Goal: Book appointment/travel/reservation

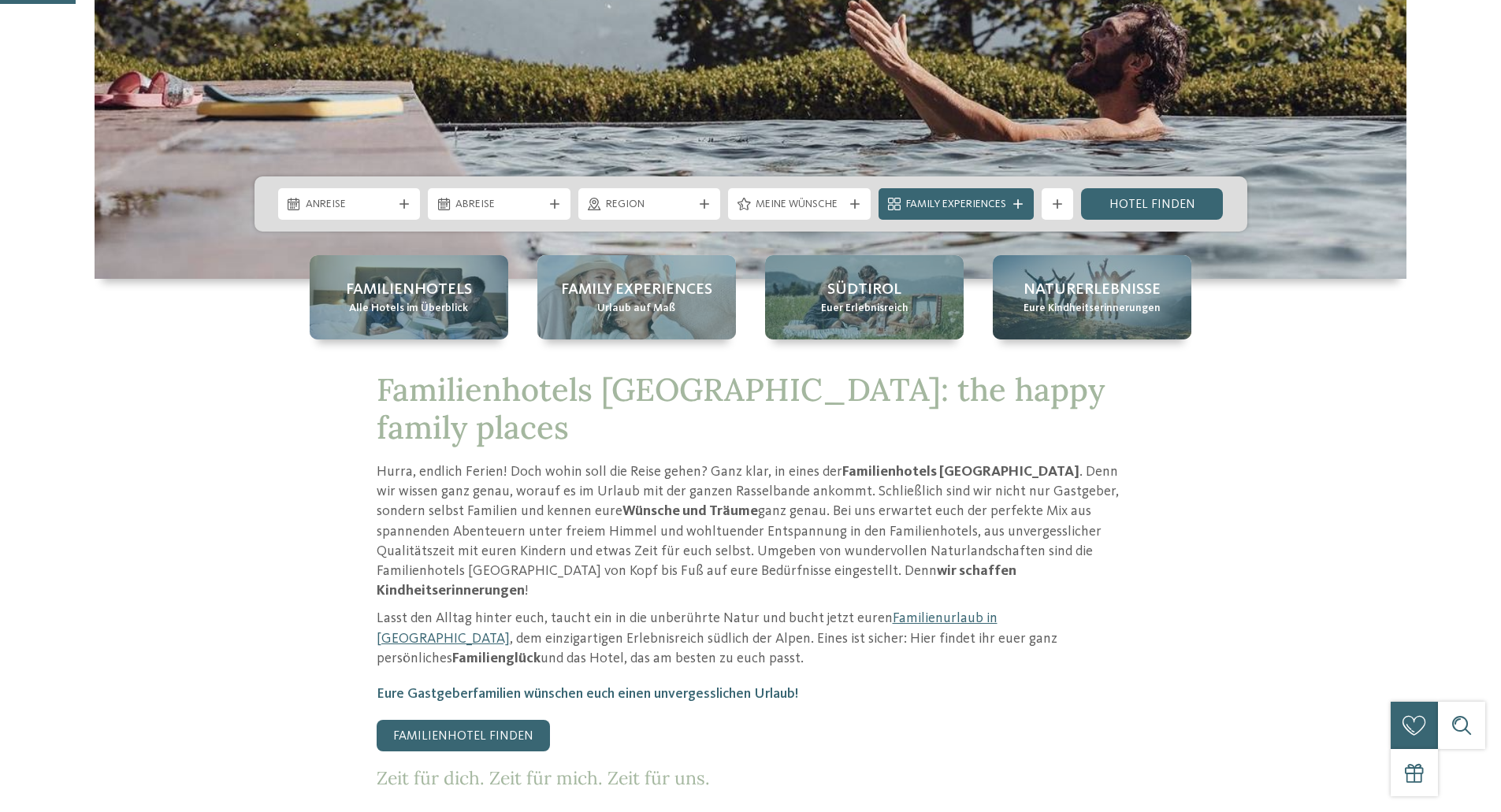
scroll to position [551, 0]
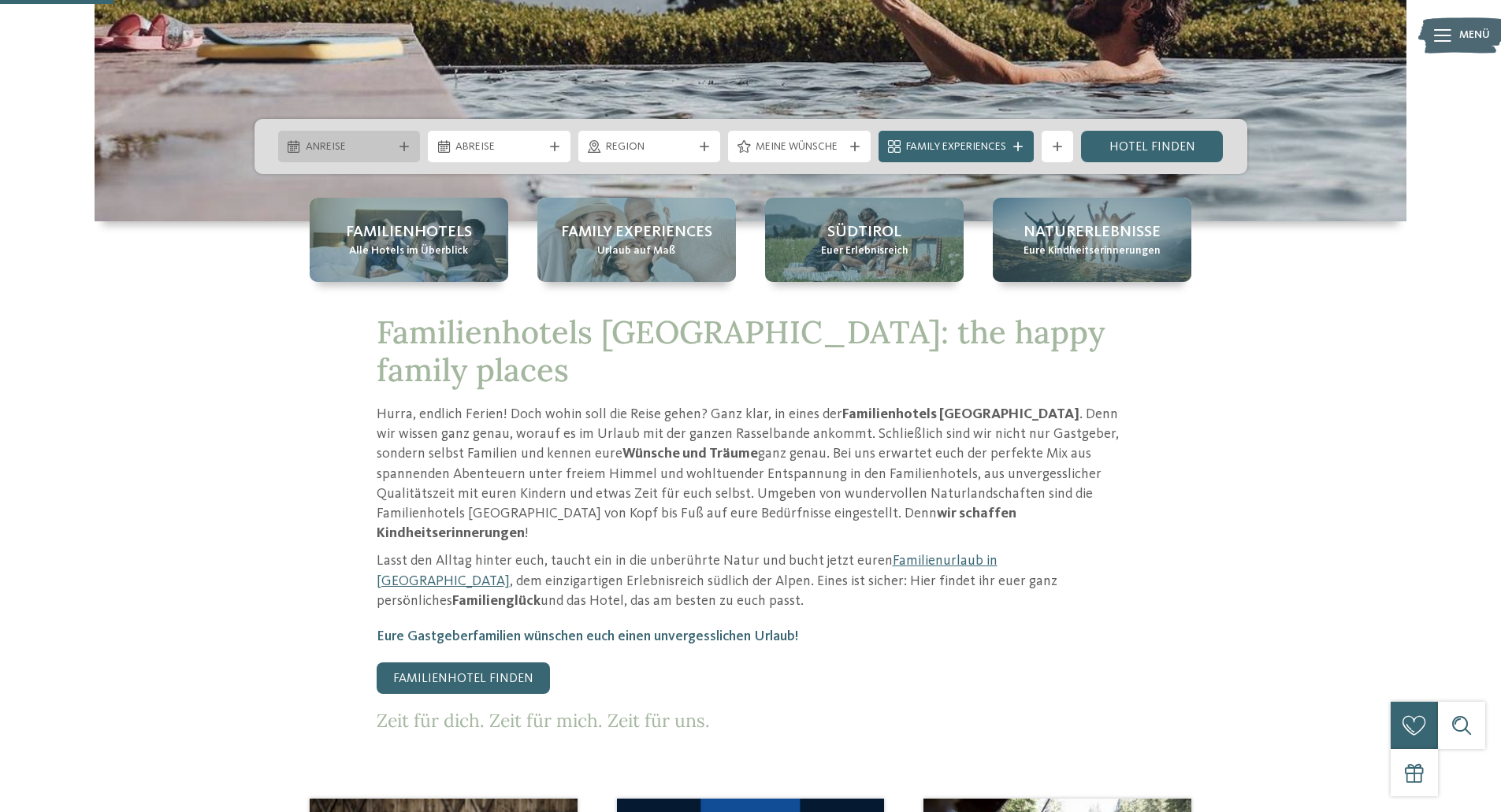
click at [408, 146] on div at bounding box center [404, 146] width 16 height 9
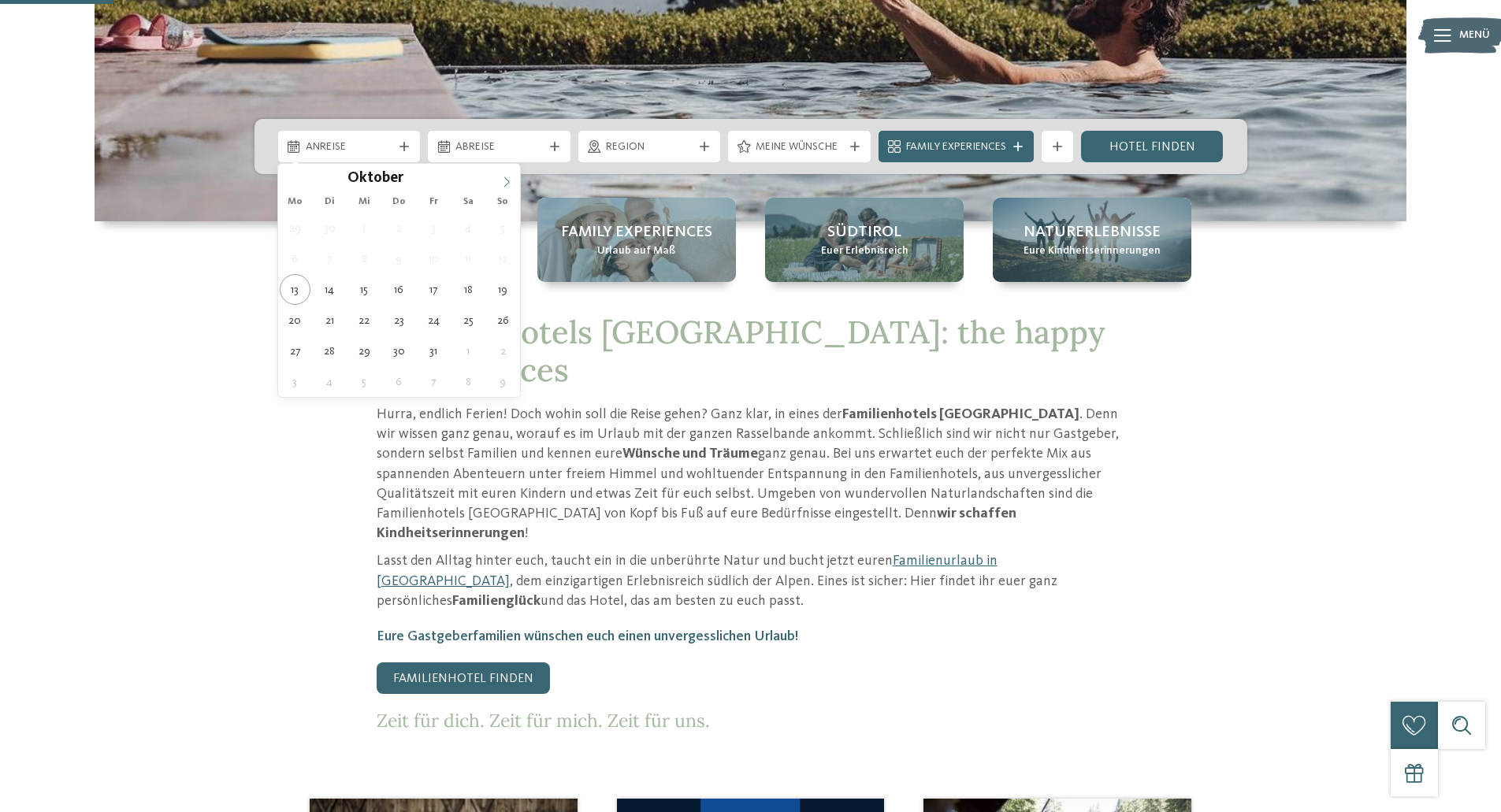
click at [507, 184] on icon at bounding box center [507, 182] width 6 height 10
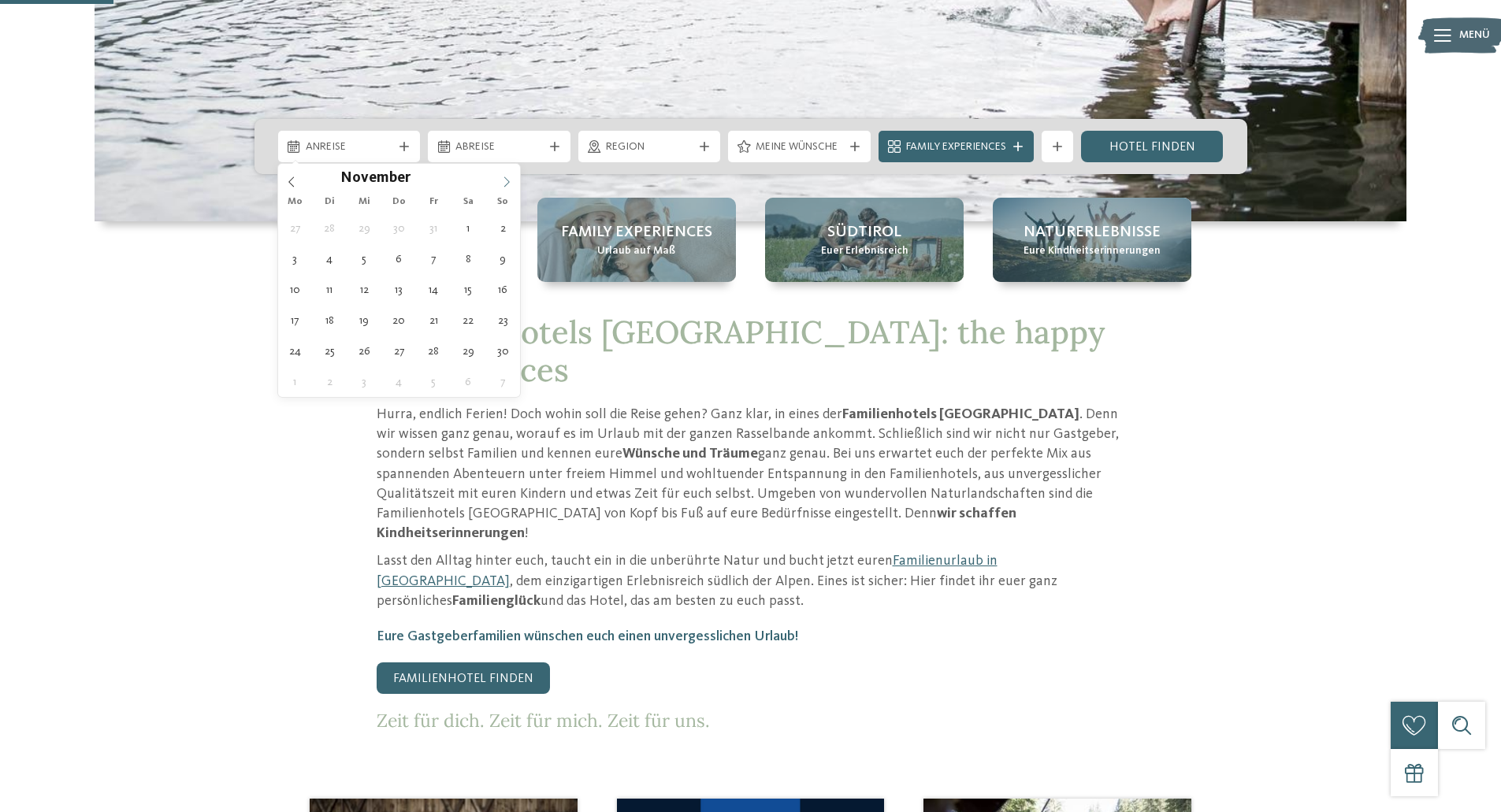
click at [507, 184] on icon at bounding box center [507, 182] width 6 height 10
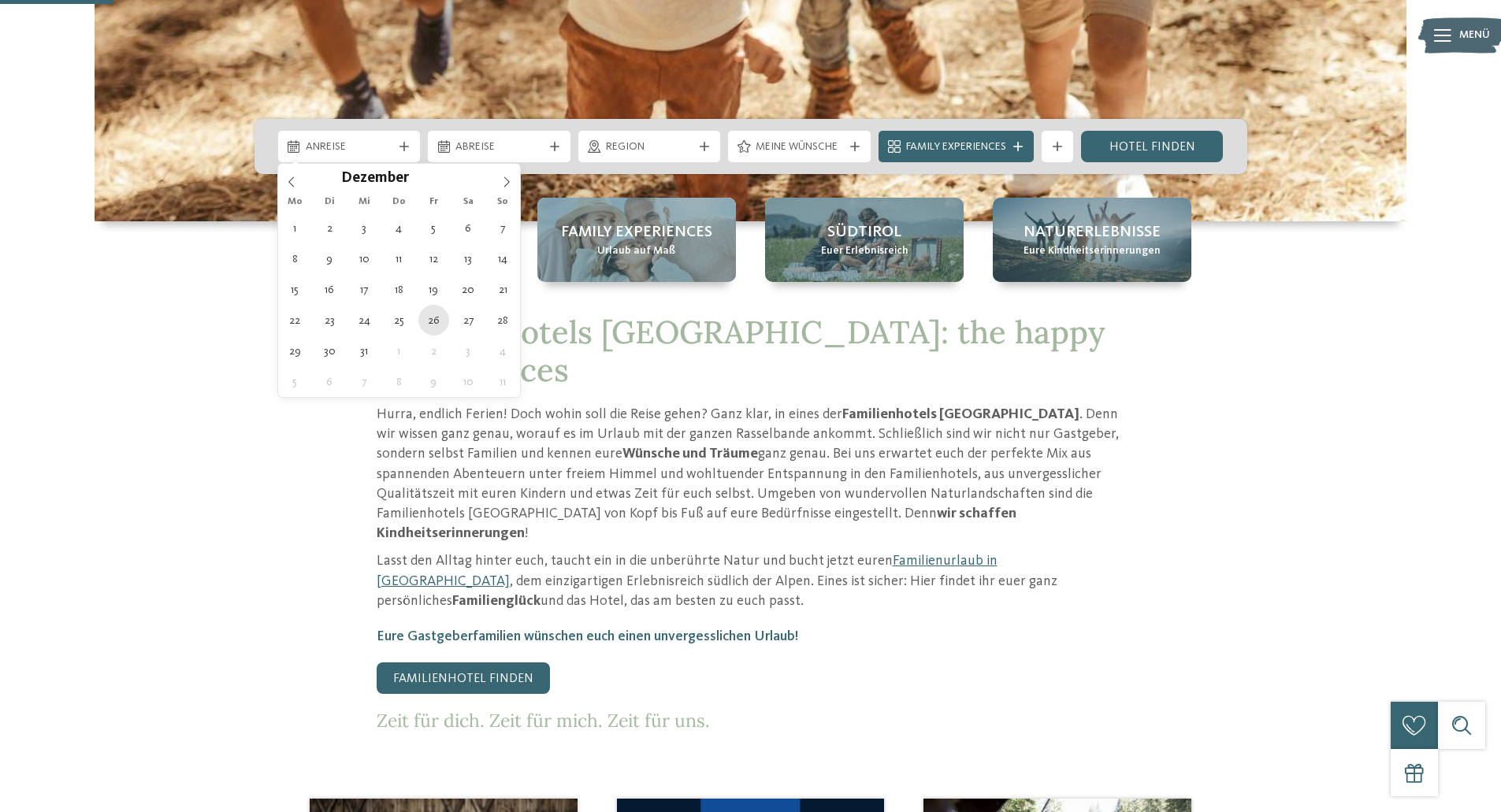
type div "[DATE]"
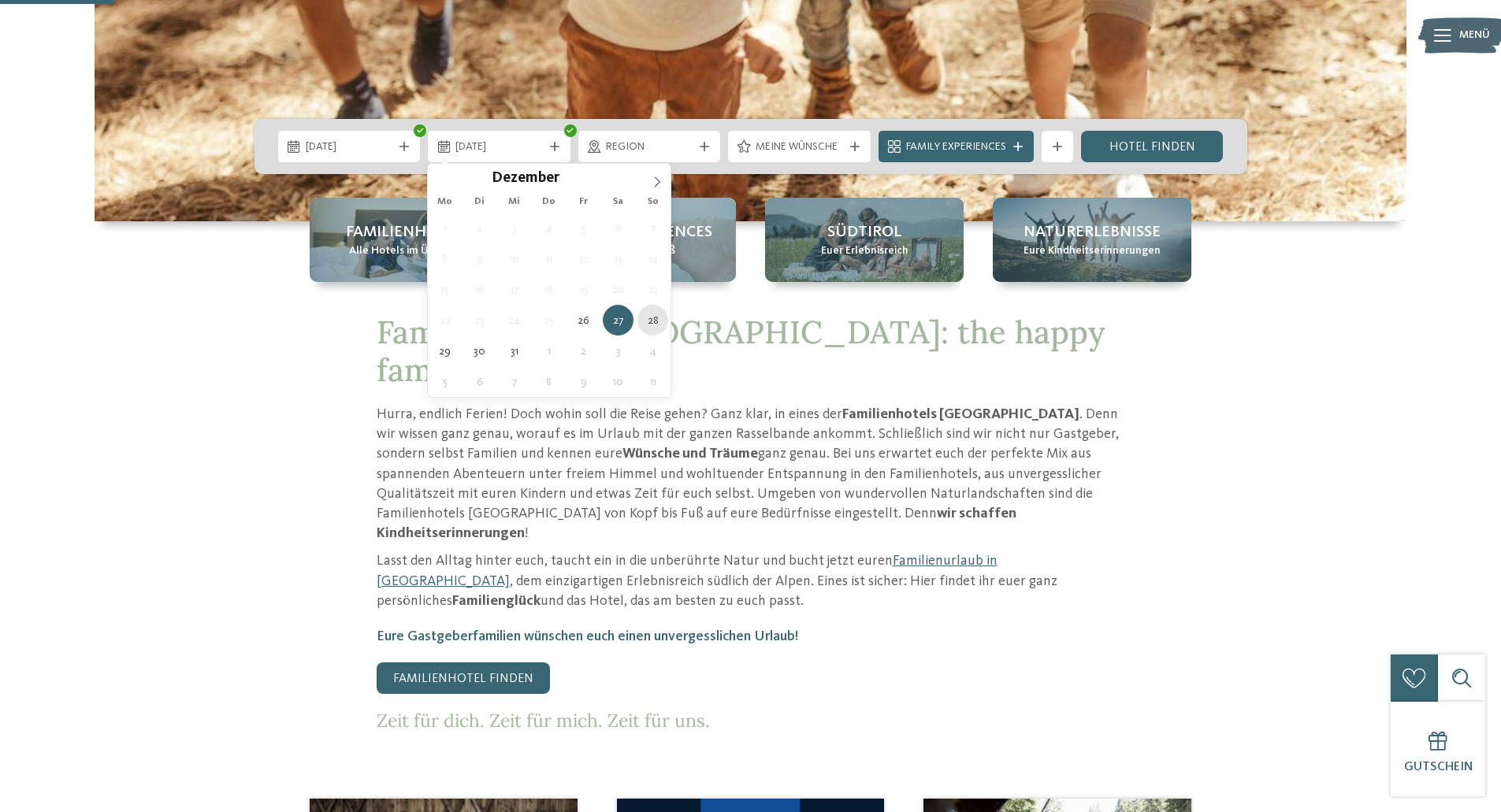
type div "[DATE]"
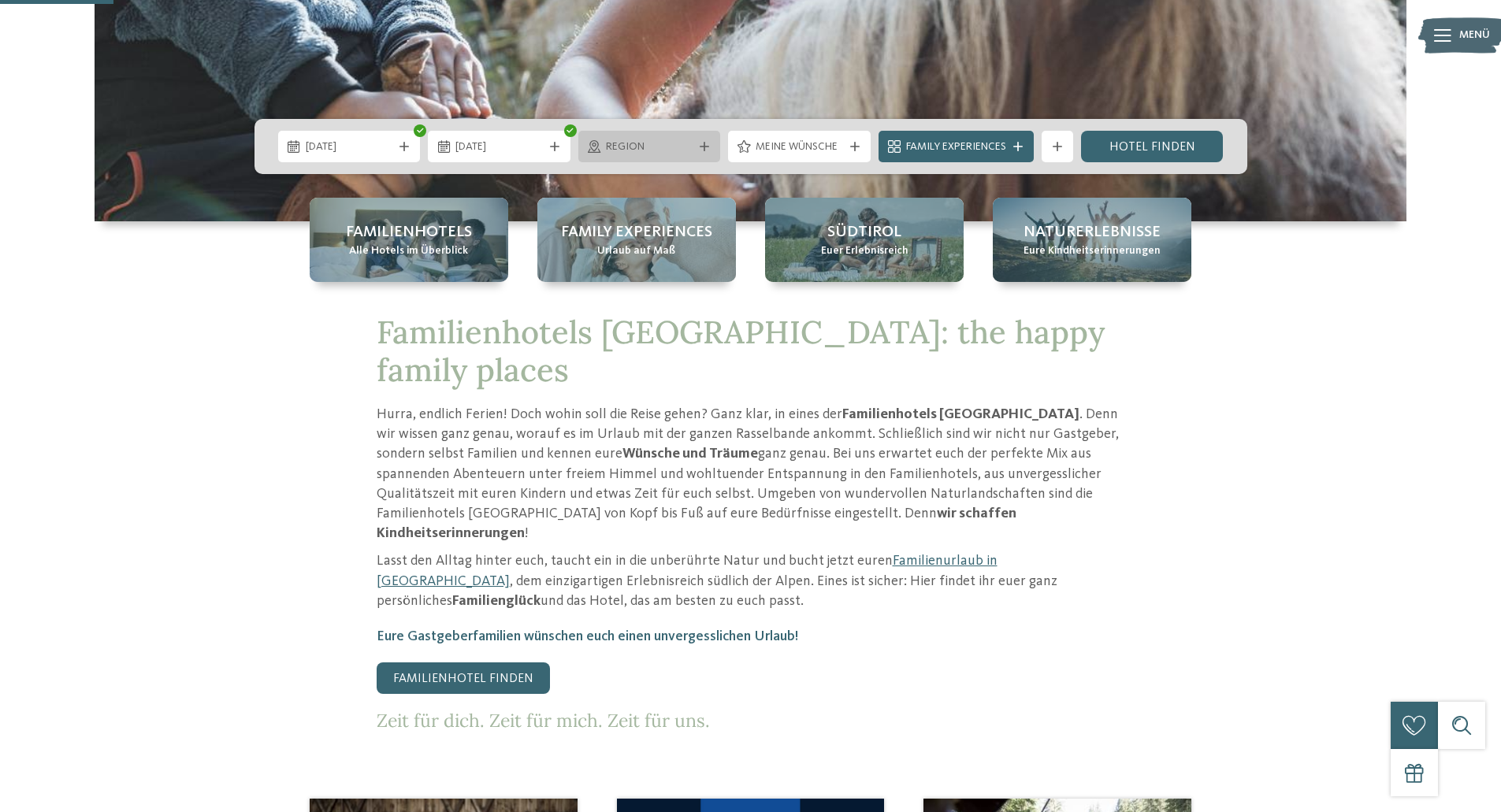
click at [697, 145] on div at bounding box center [704, 146] width 16 height 9
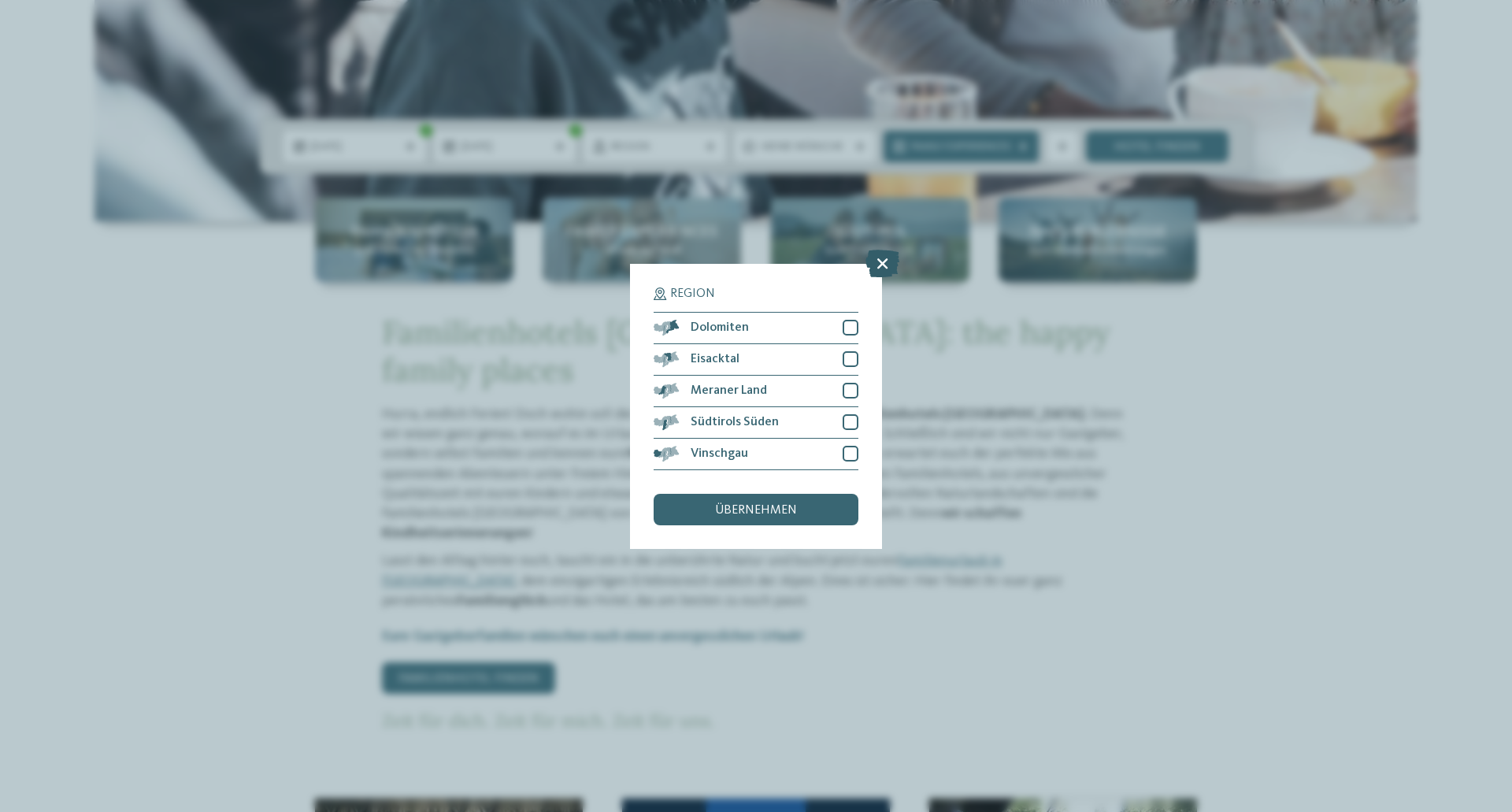
click at [881, 263] on icon at bounding box center [883, 262] width 34 height 28
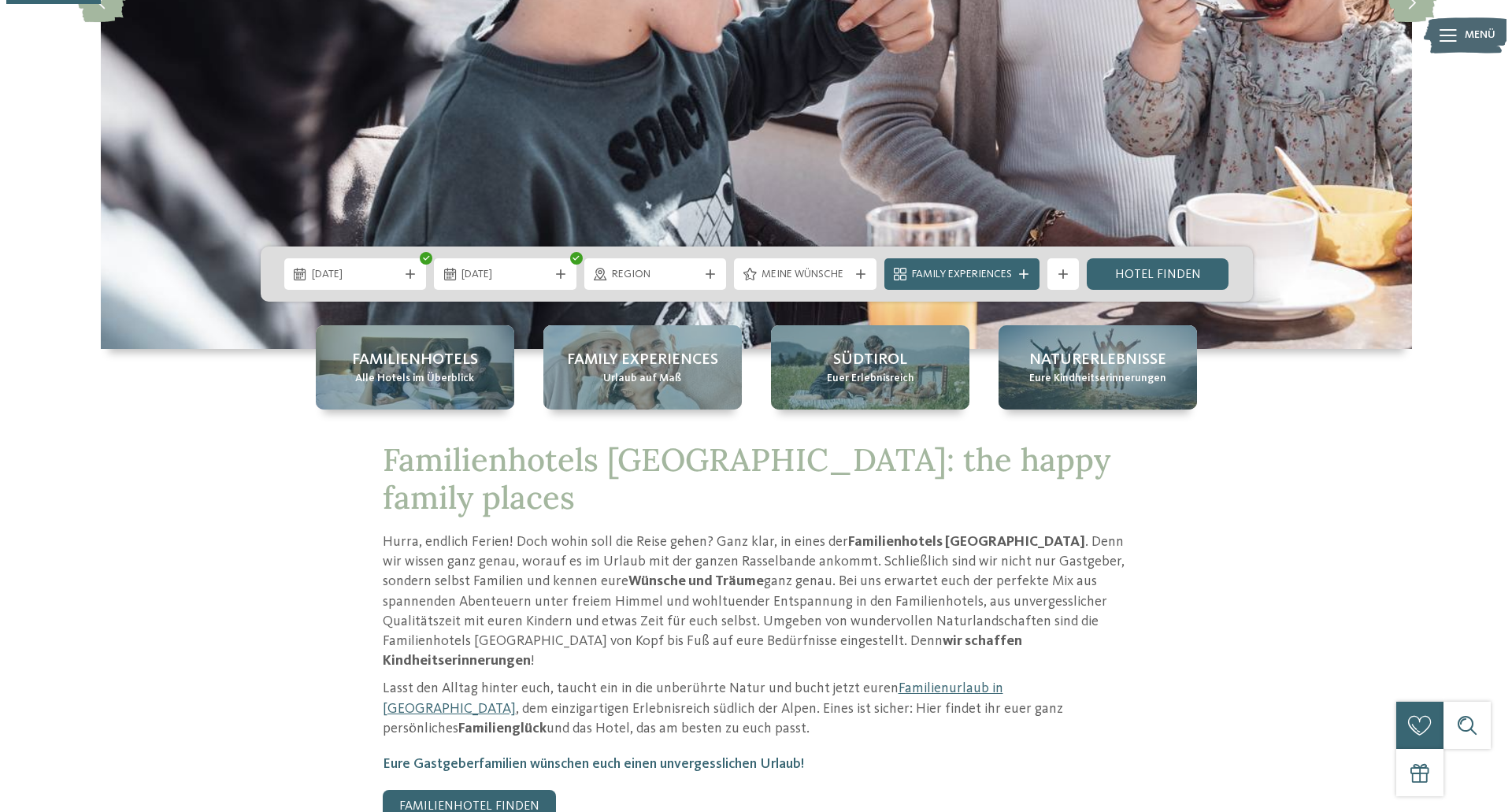
scroll to position [394, 0]
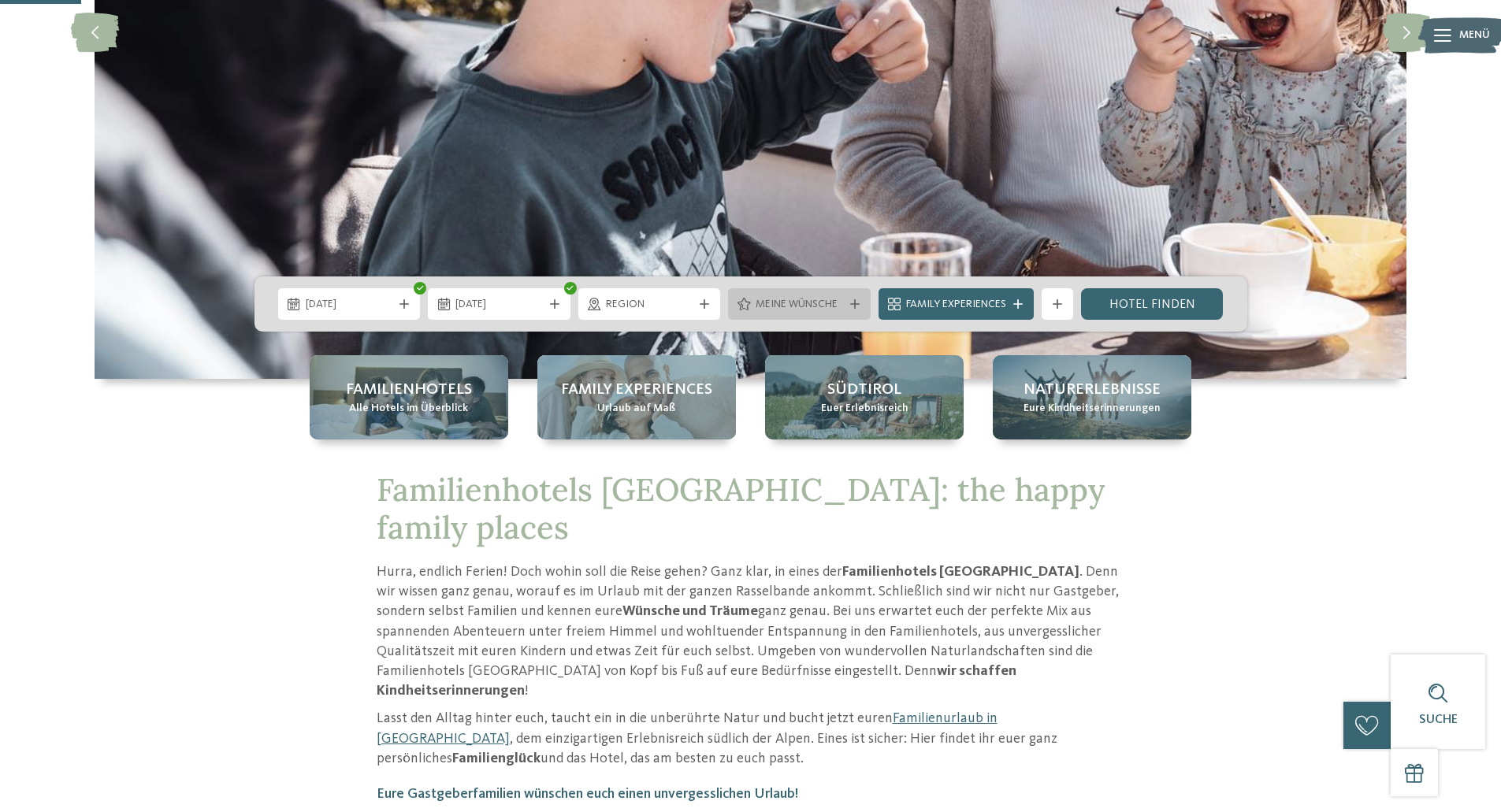
click at [850, 303] on icon at bounding box center [855, 304] width 9 height 9
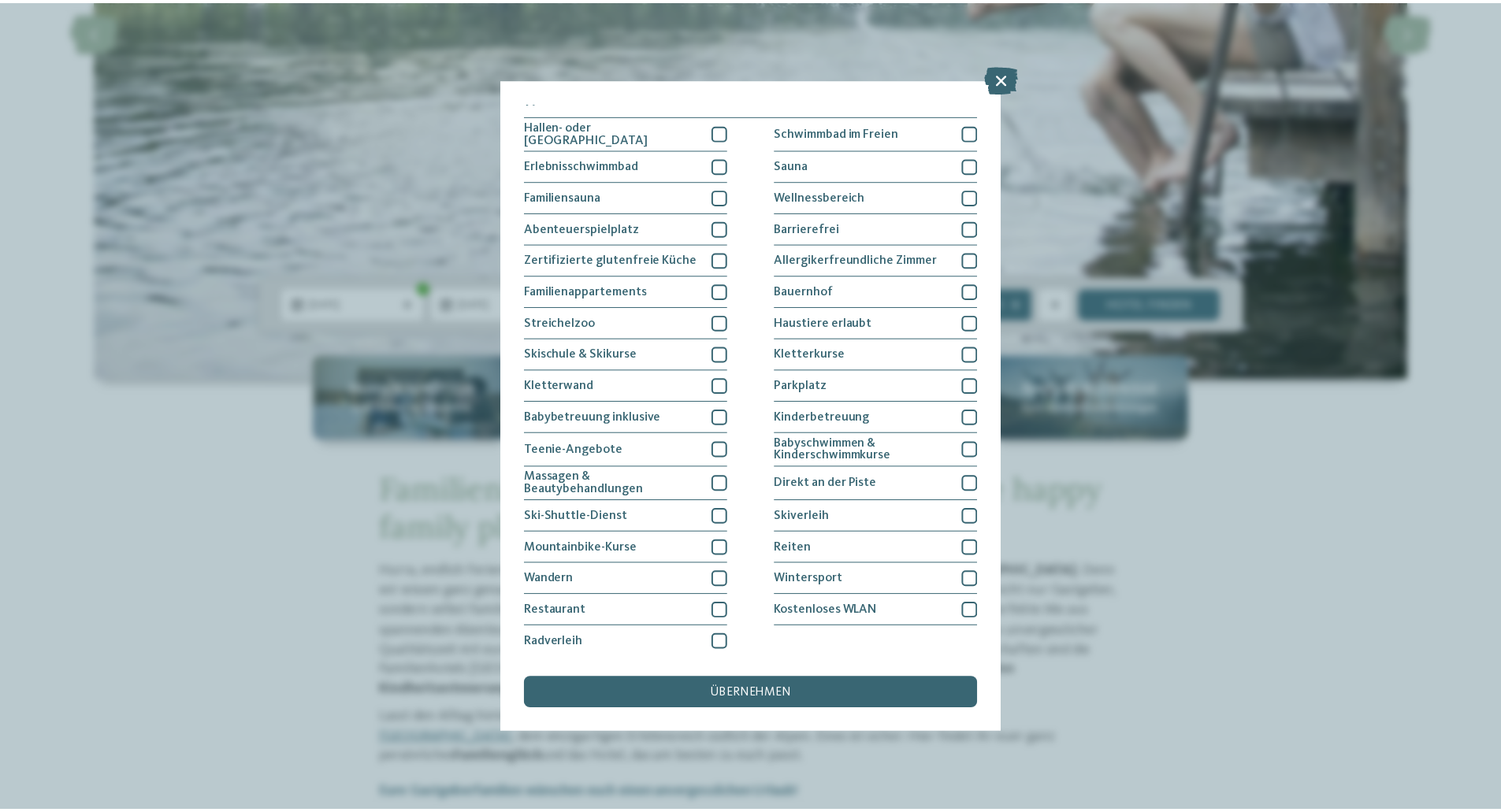
scroll to position [14, 0]
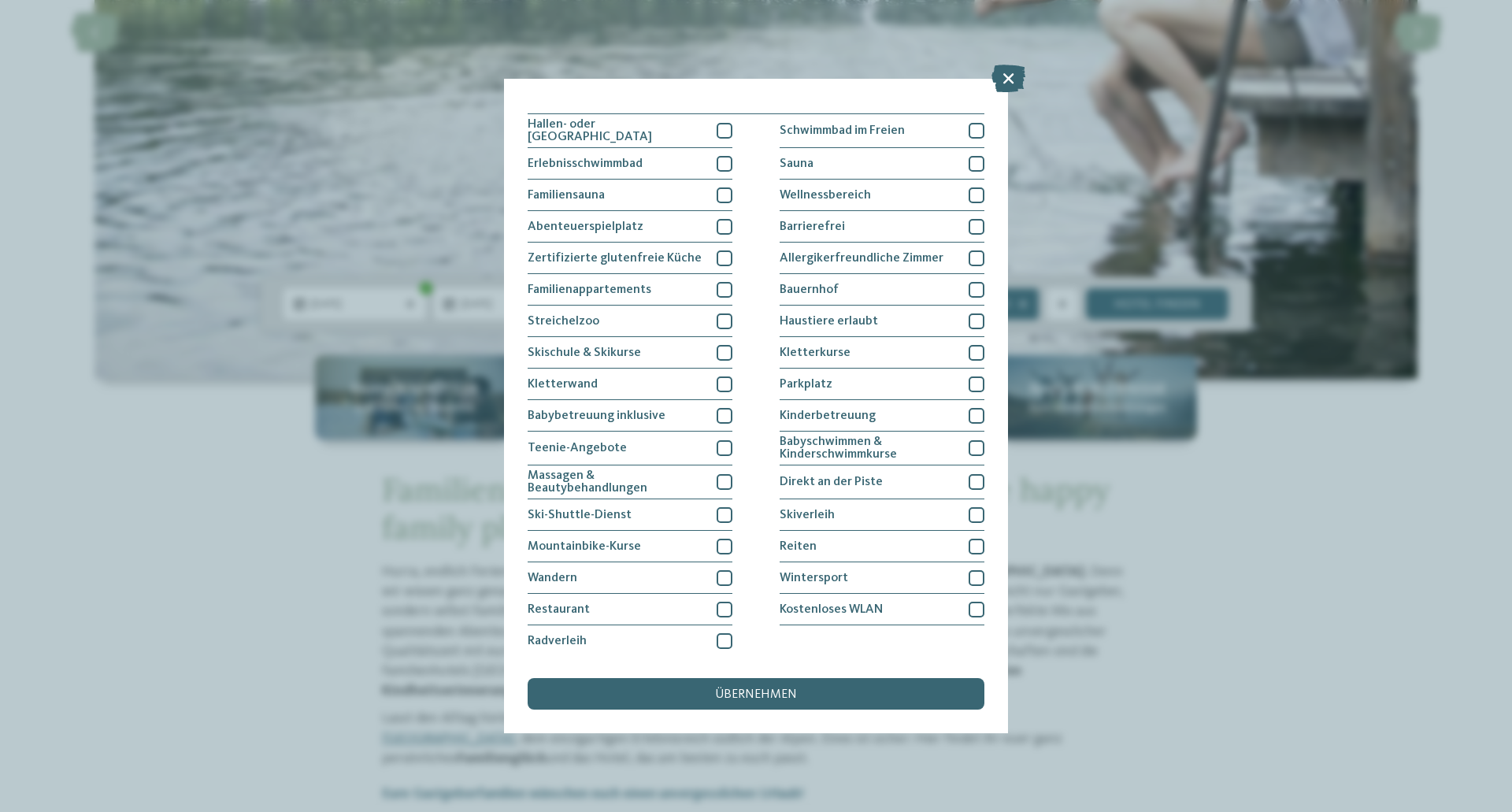
click at [1307, 570] on div "Meine Wünsche [GEOGRAPHIC_DATA] Schwimmbad im Freien" at bounding box center [756, 406] width 1512 height 812
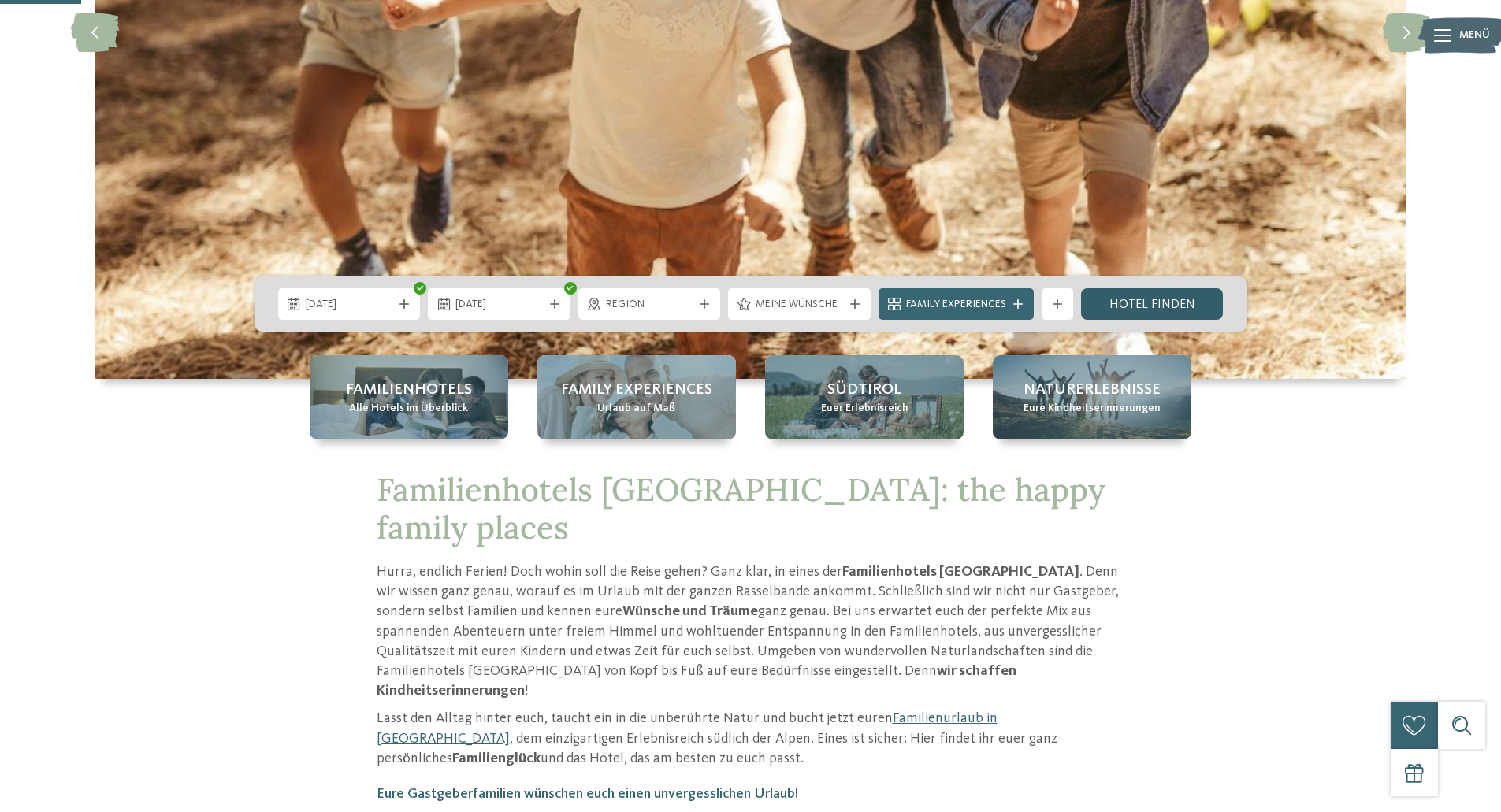
click at [1146, 305] on link "Hotel finden" at bounding box center [1152, 304] width 143 height 31
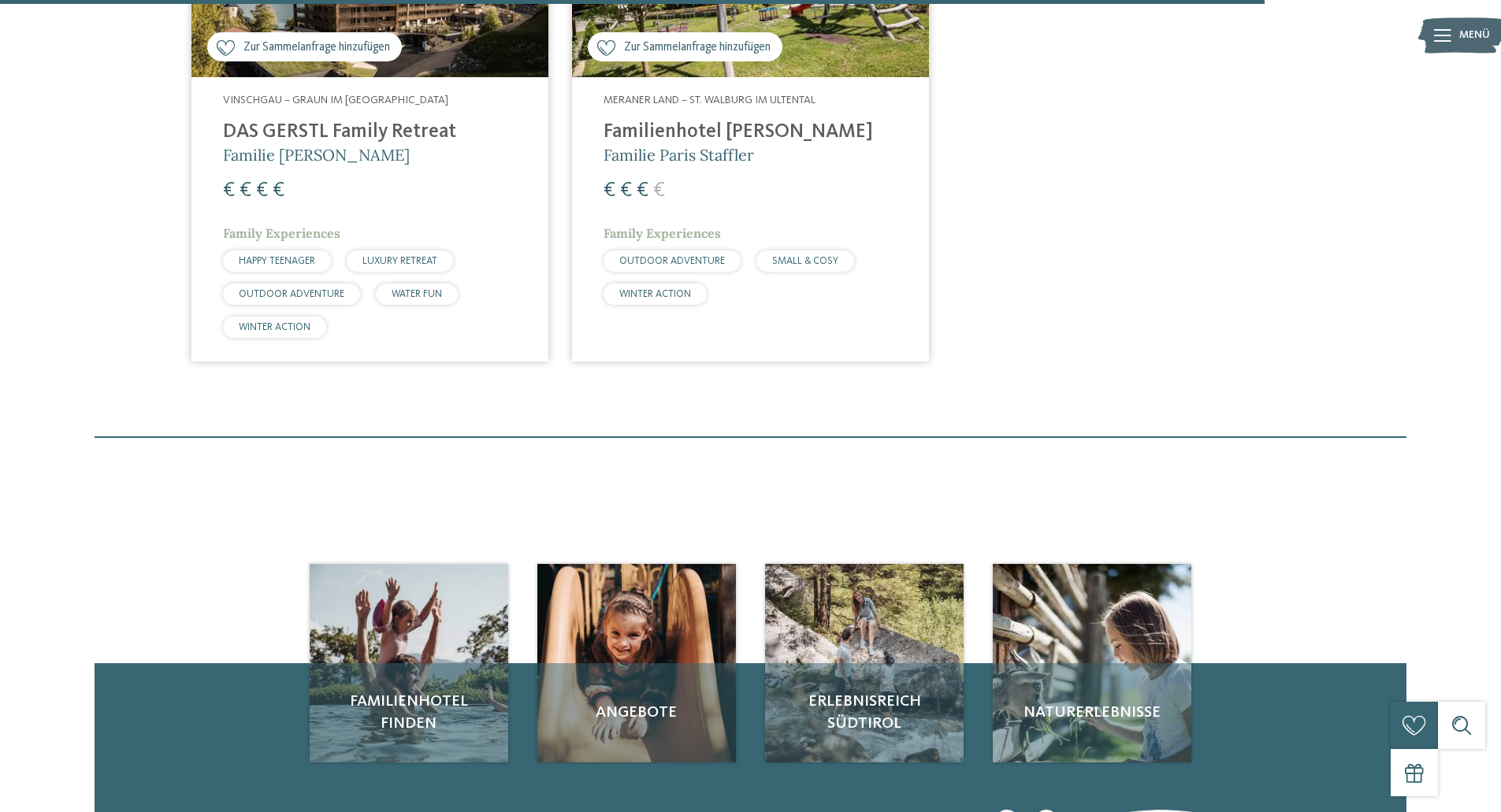
scroll to position [3904, 0]
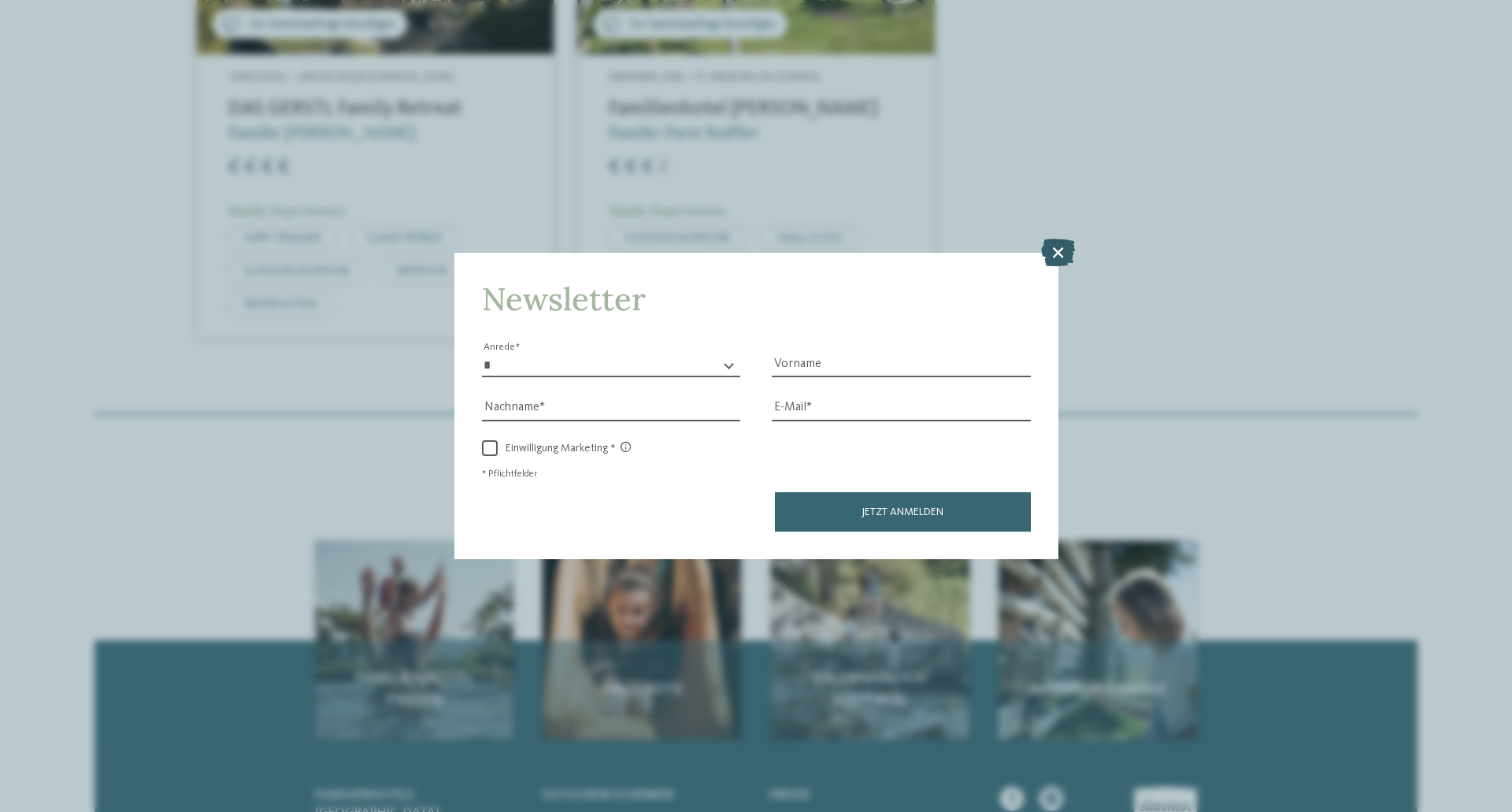
click at [1056, 253] on icon at bounding box center [1058, 252] width 34 height 28
